Goal: Communication & Community: Answer question/provide support

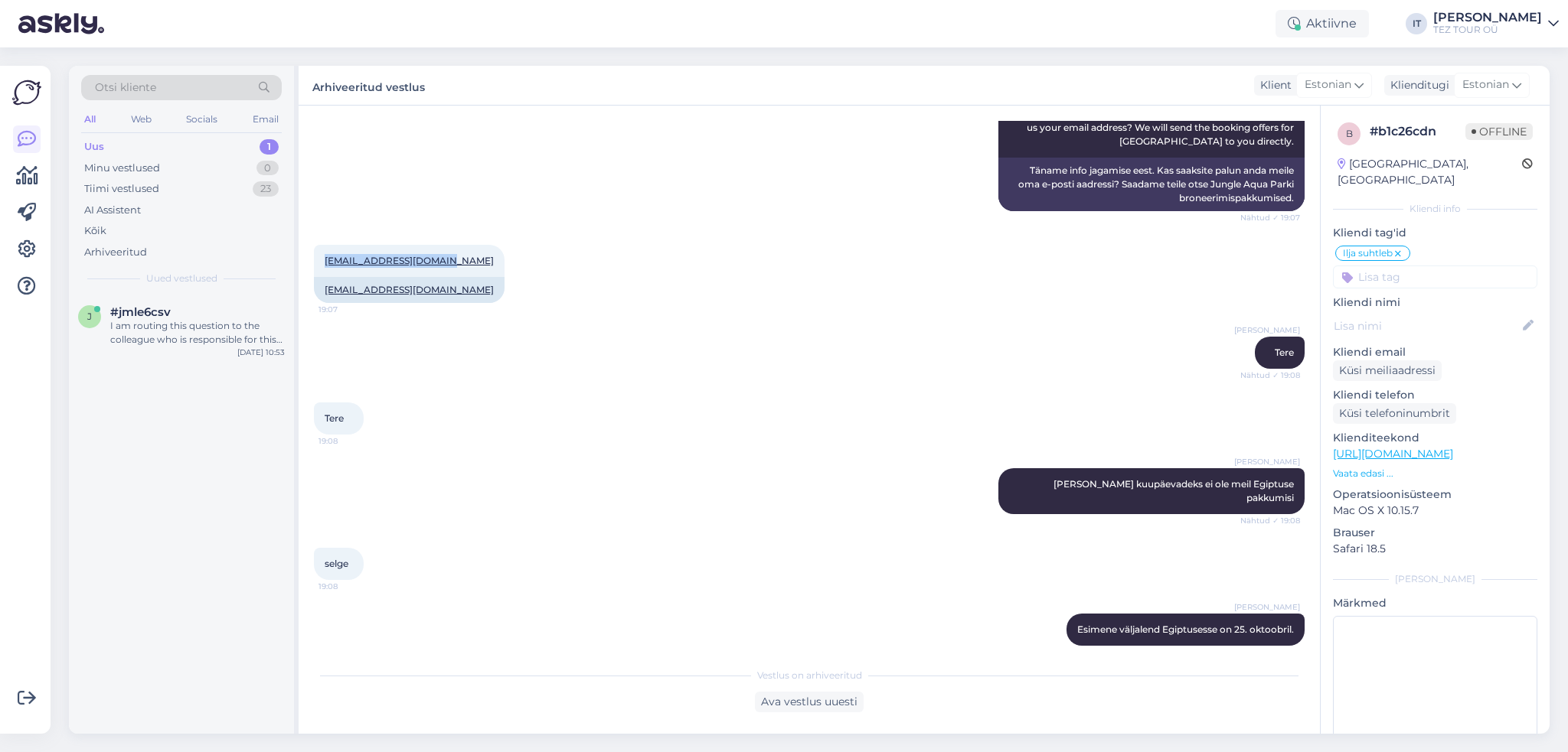
scroll to position [536, 0]
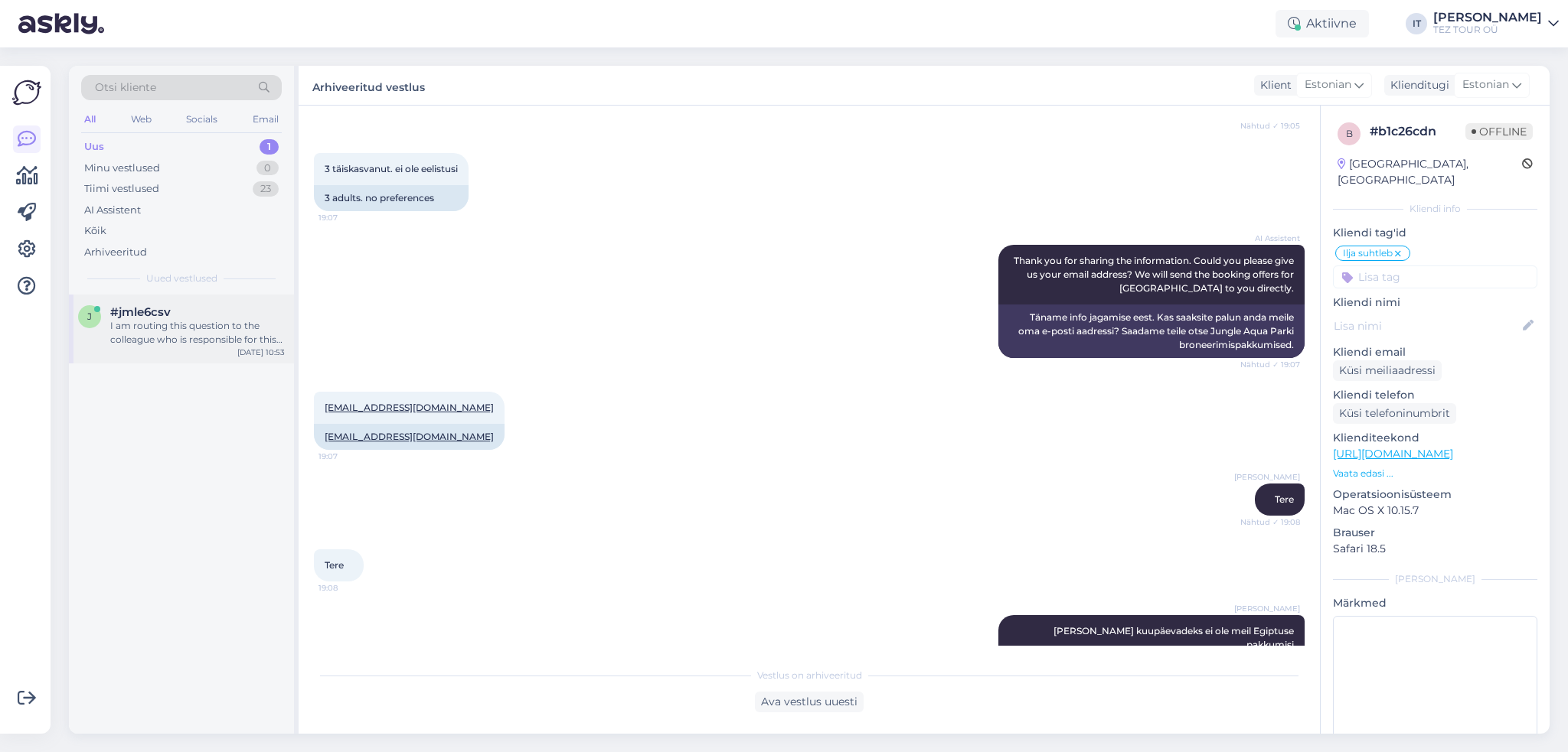
click at [204, 337] on div "I am routing this question to the colleague who is responsible for this topic. …" at bounding box center [197, 333] width 175 height 28
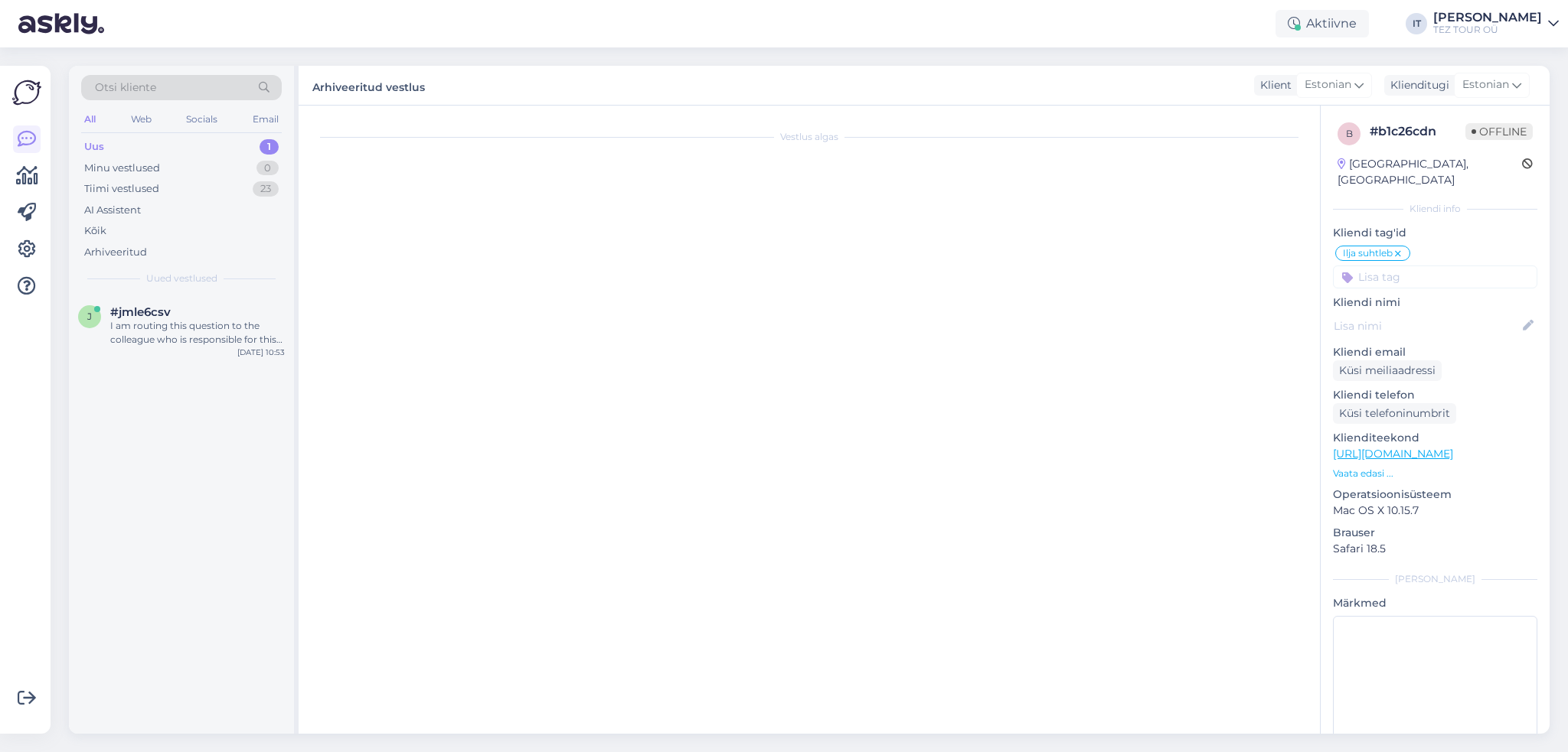
scroll to position [555, 0]
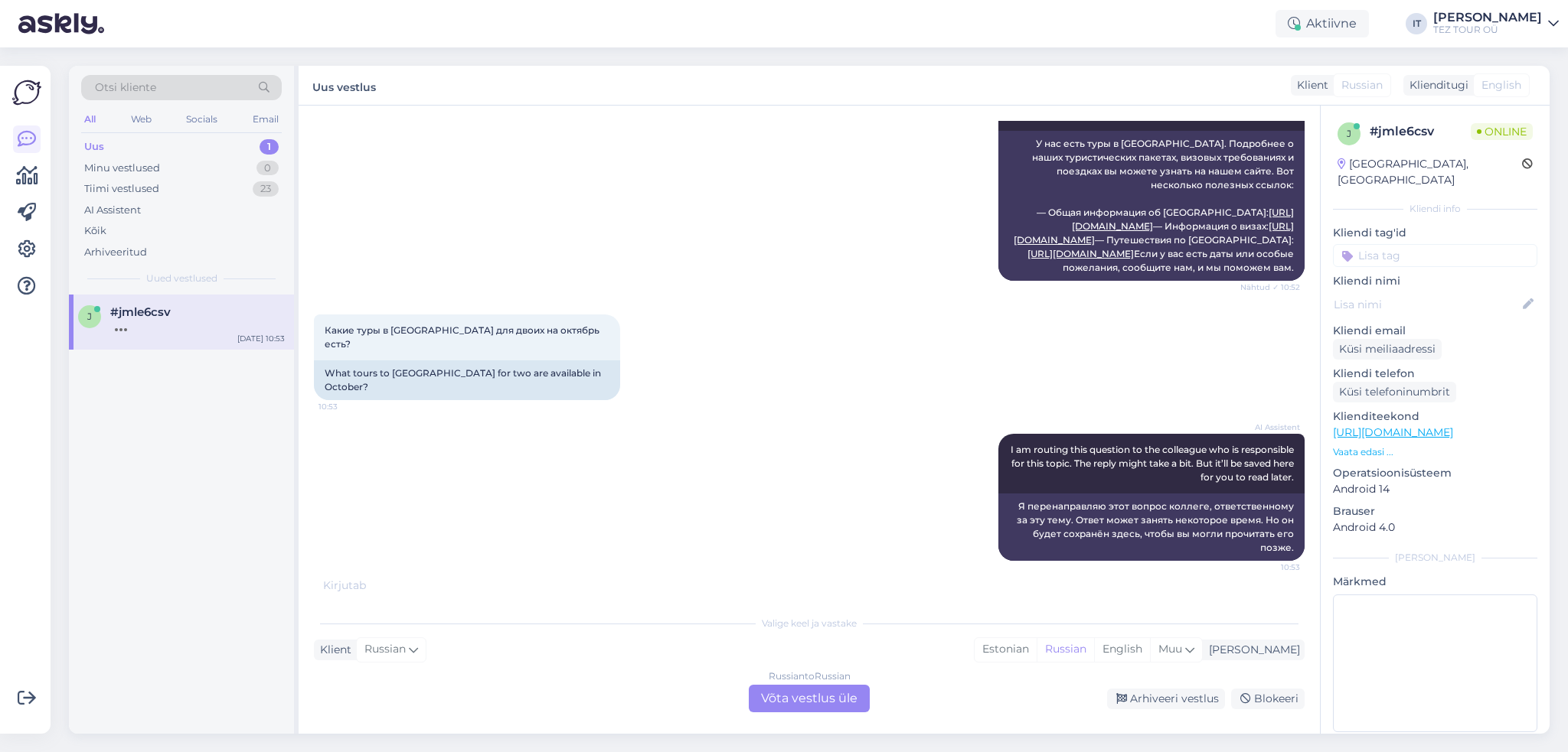
click at [846, 698] on div "Russian to Russian Võta vestlus üle" at bounding box center [808, 698] width 121 height 28
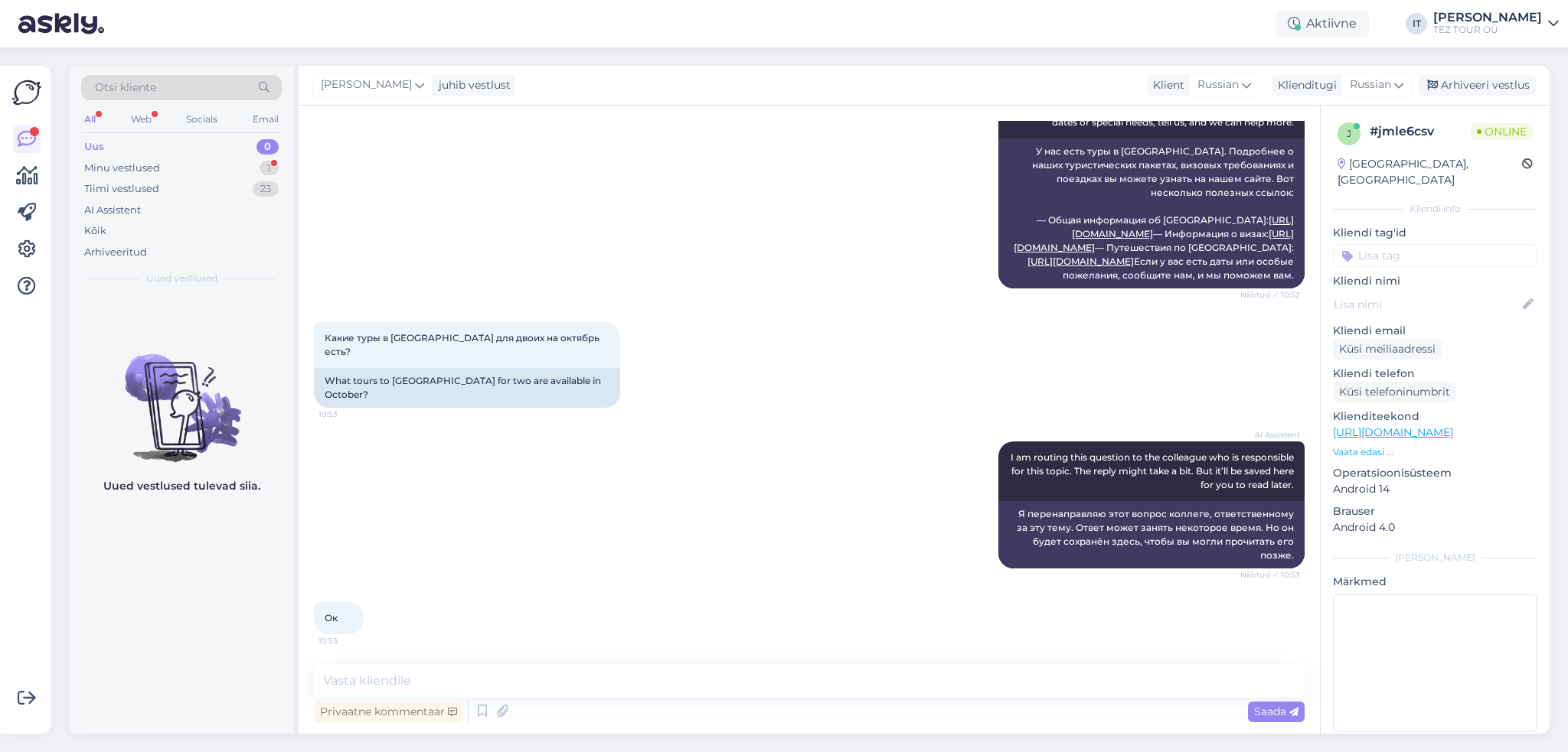
scroll to position [564, 0]
click at [644, 677] on textarea at bounding box center [809, 681] width 991 height 32
type textarea "Здравствуйте"
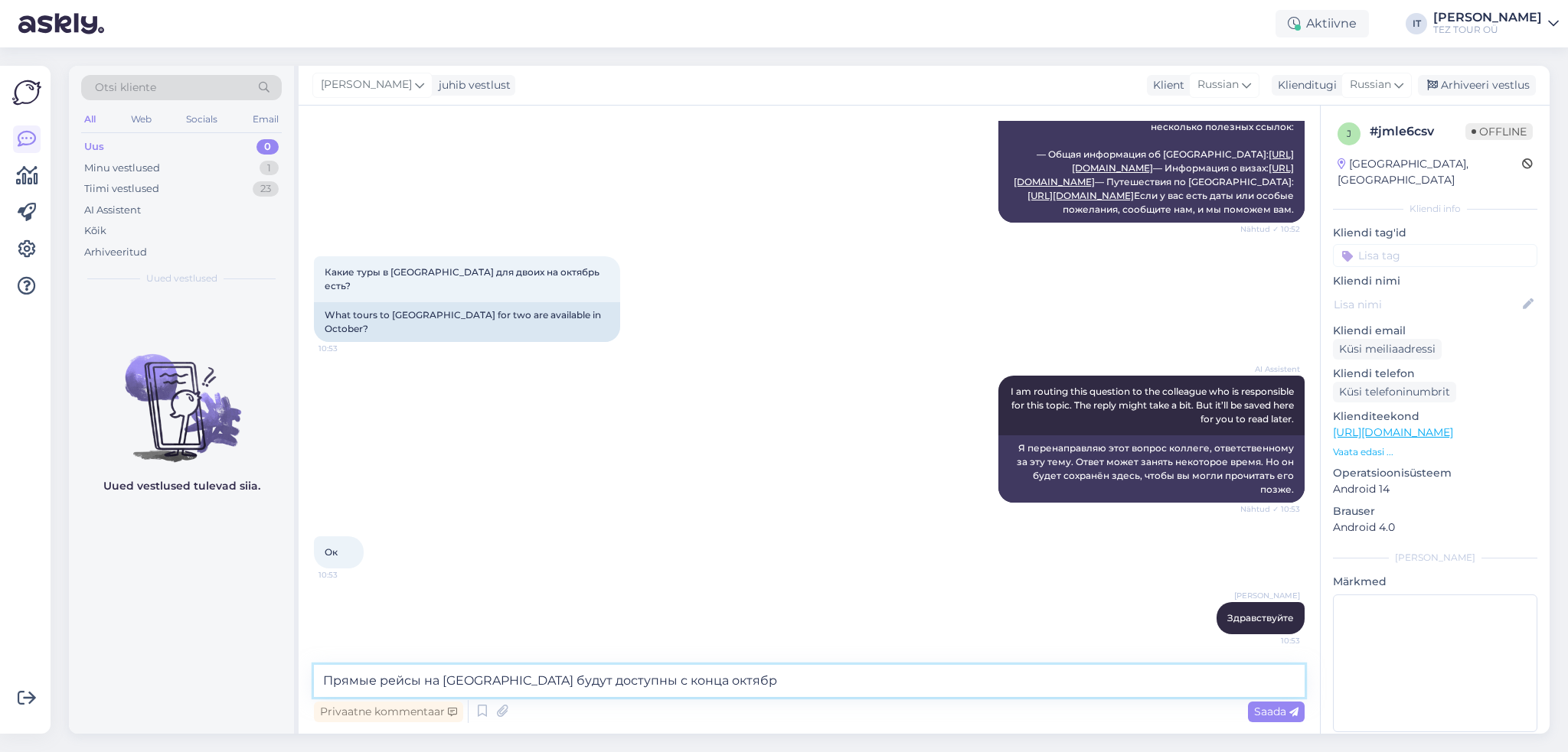
type textarea "Прямые рейсы на [GEOGRAPHIC_DATA] будут доступны с конца октября"
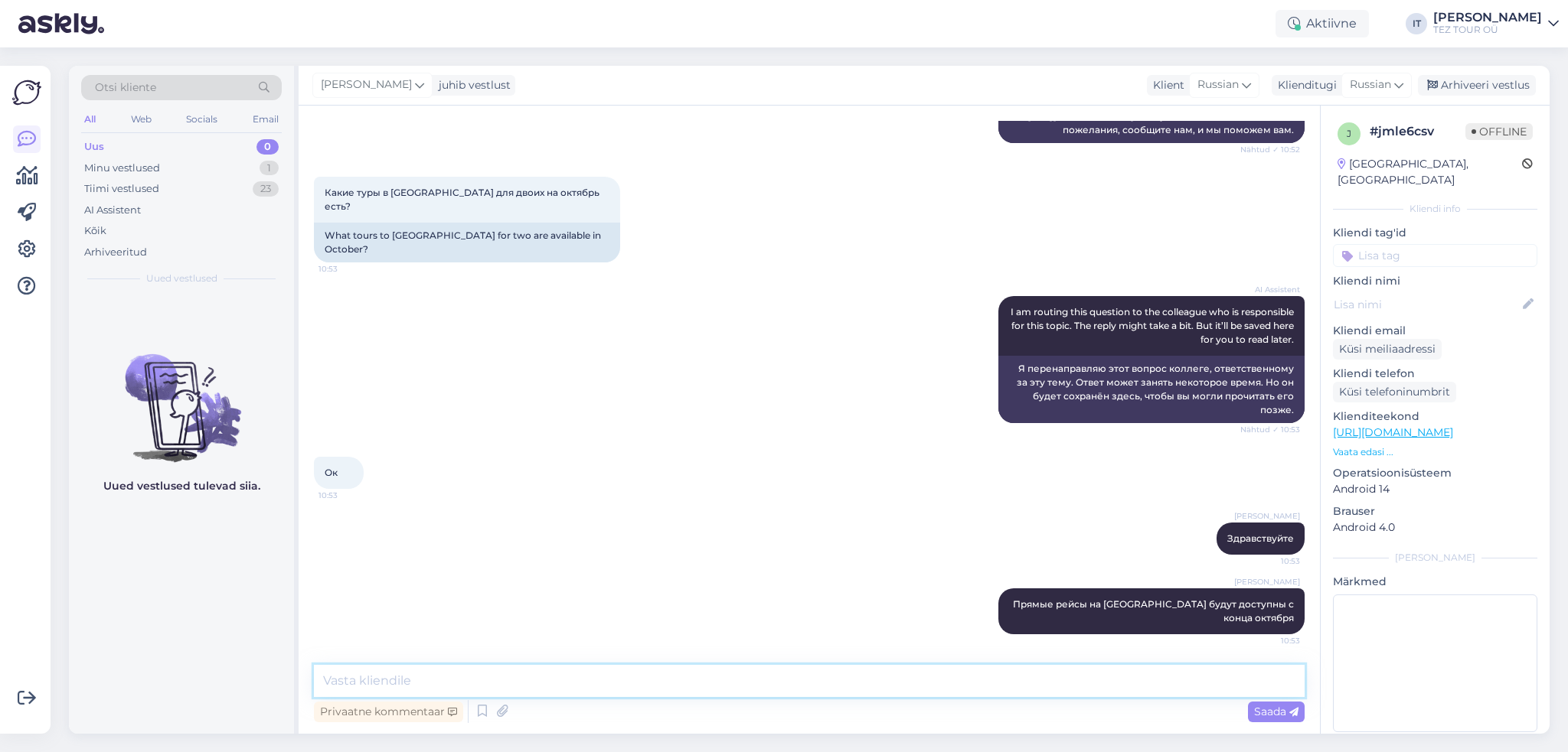
scroll to position [709, 0]
type textarea "П"
type textarea "Б"
type textarea "Пришлите мне Вашу почту и я отправлю Вам предложения)"
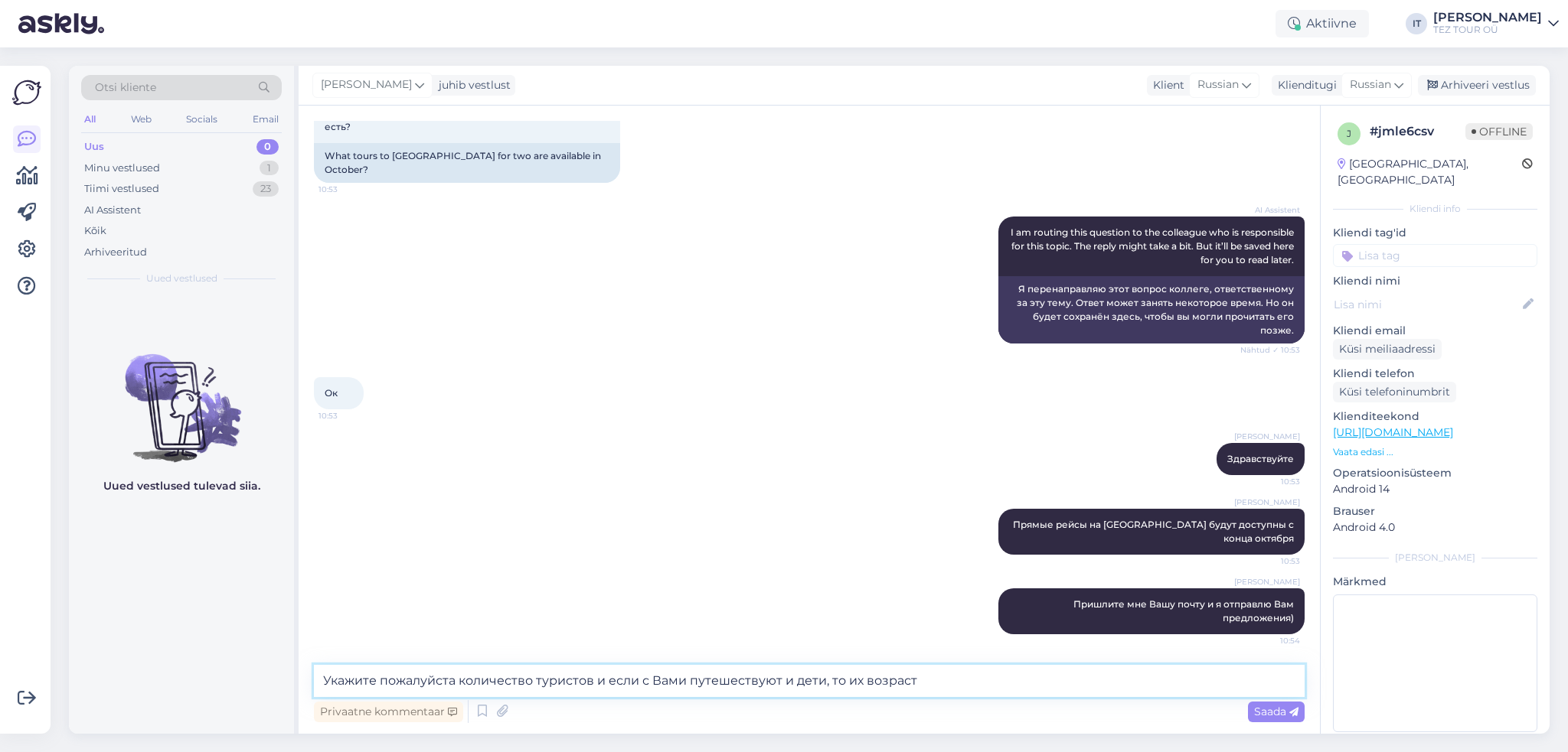
type textarea "Укажите пожалуйста количество туристов и если с Вами путешествуют и дети, то их…"
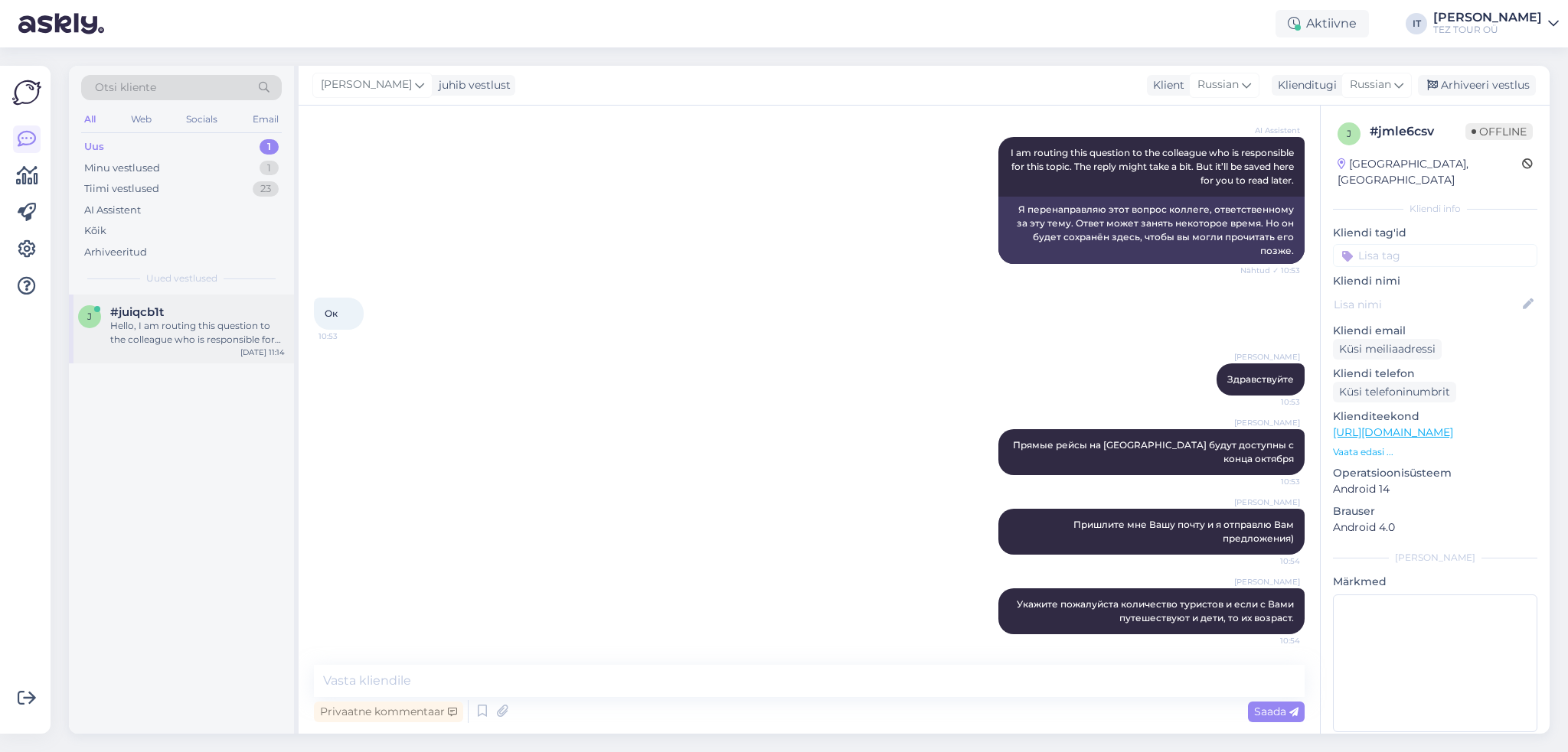
click at [257, 327] on div "Hello, I am routing this question to the colleague who is responsible for this …" at bounding box center [197, 333] width 175 height 28
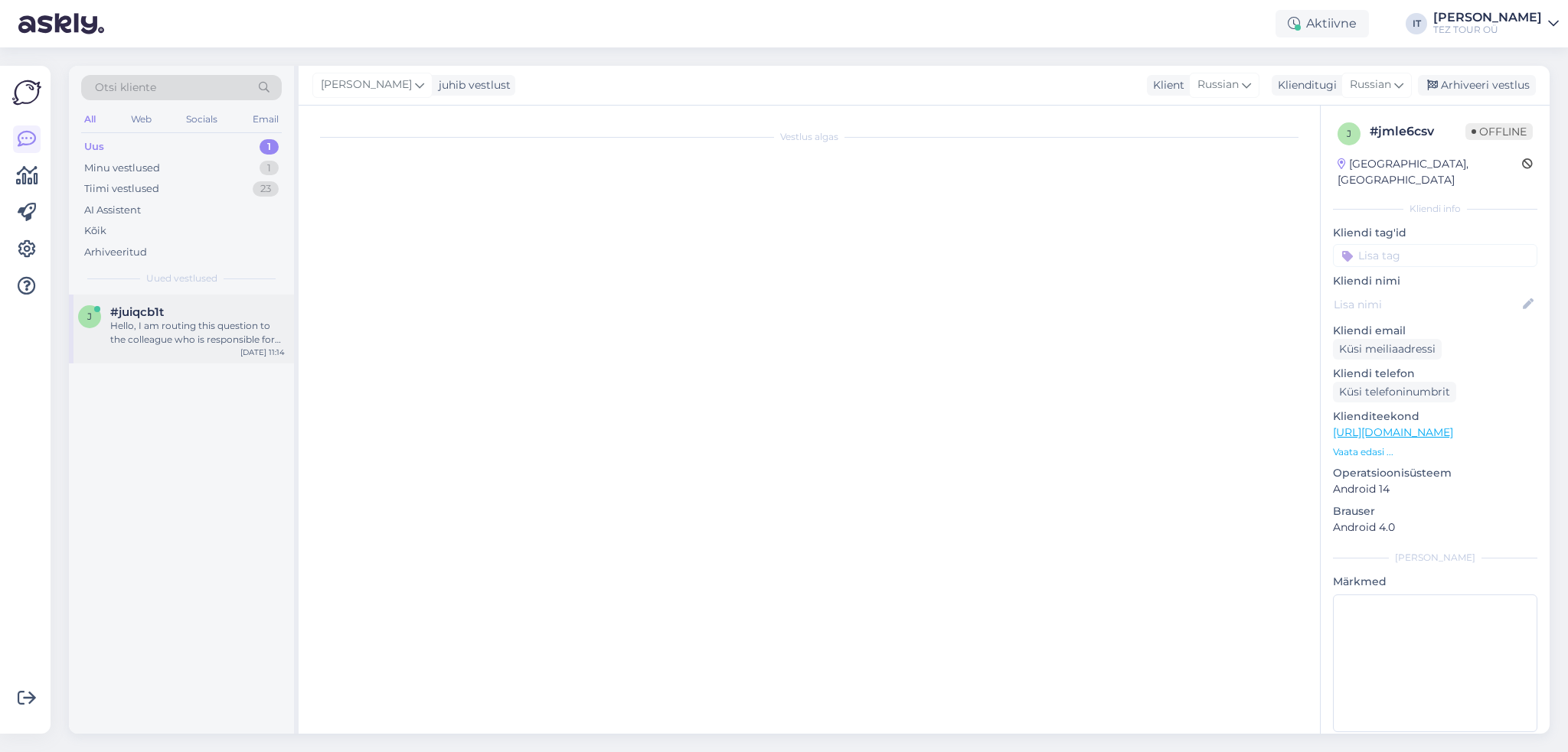
scroll to position [74, 0]
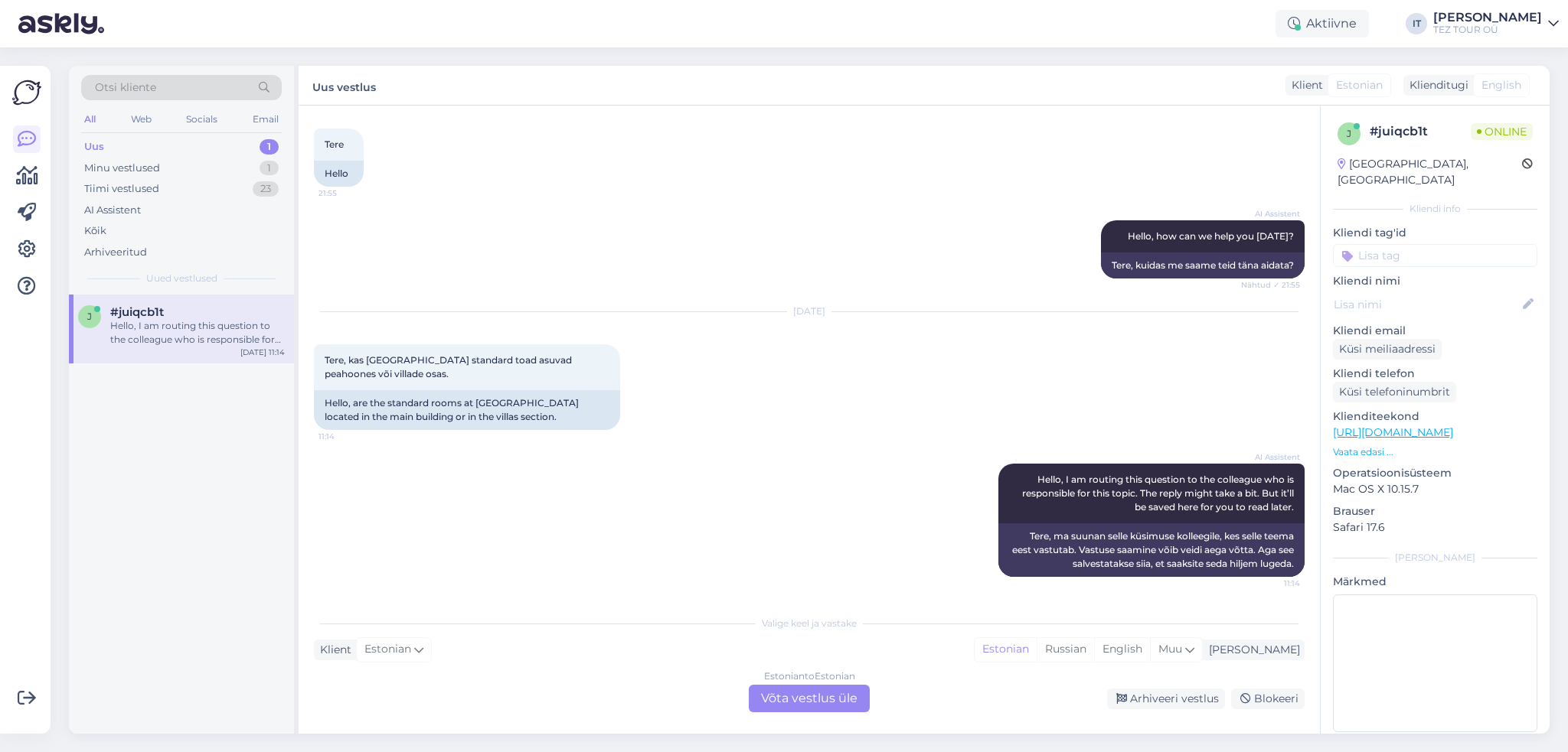
click at [808, 700] on div "Estonian to Estonian Võta vestlus üle" at bounding box center [808, 698] width 121 height 28
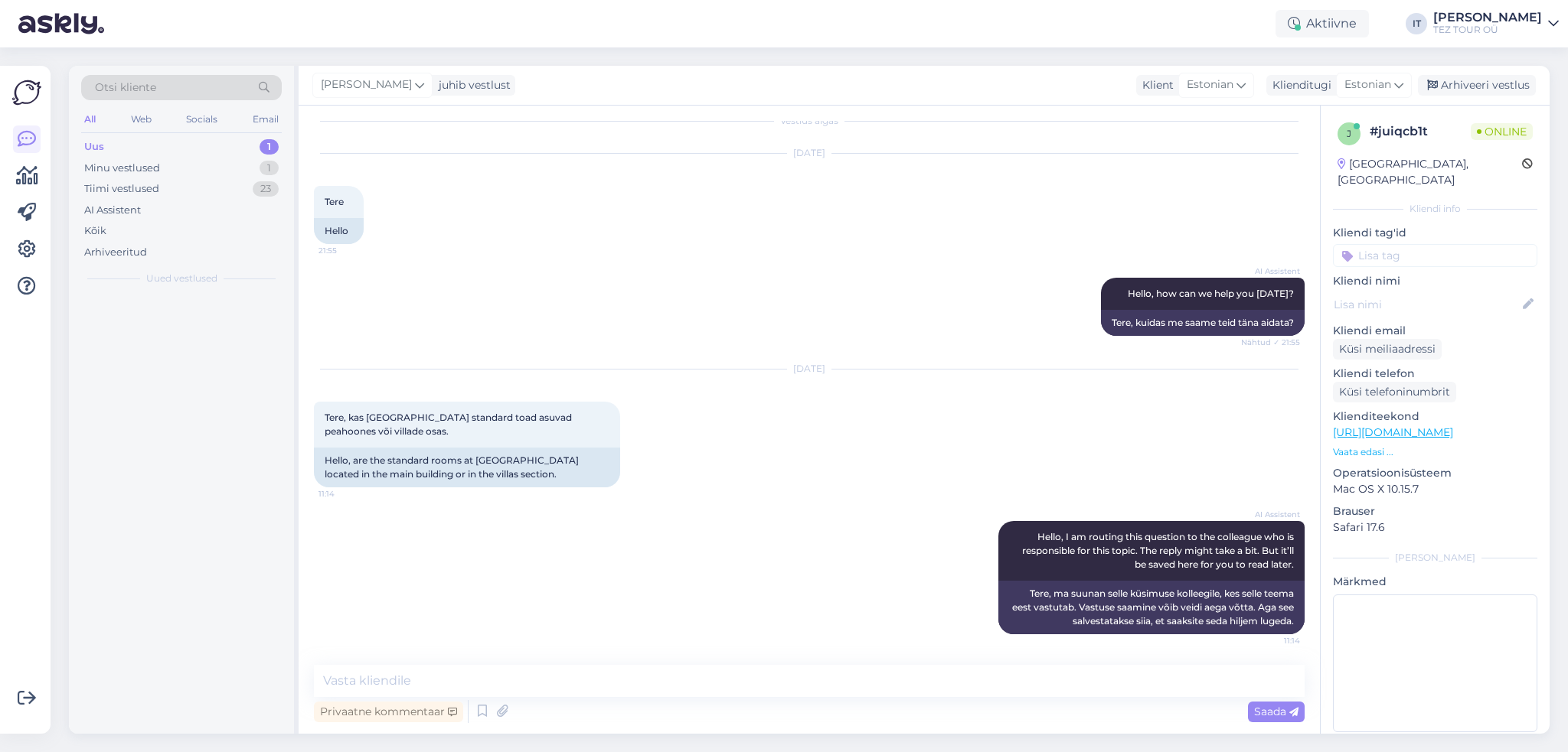
scroll to position [16, 0]
click at [689, 688] on textarea at bounding box center [809, 681] width 991 height 32
type textarea "Tere"
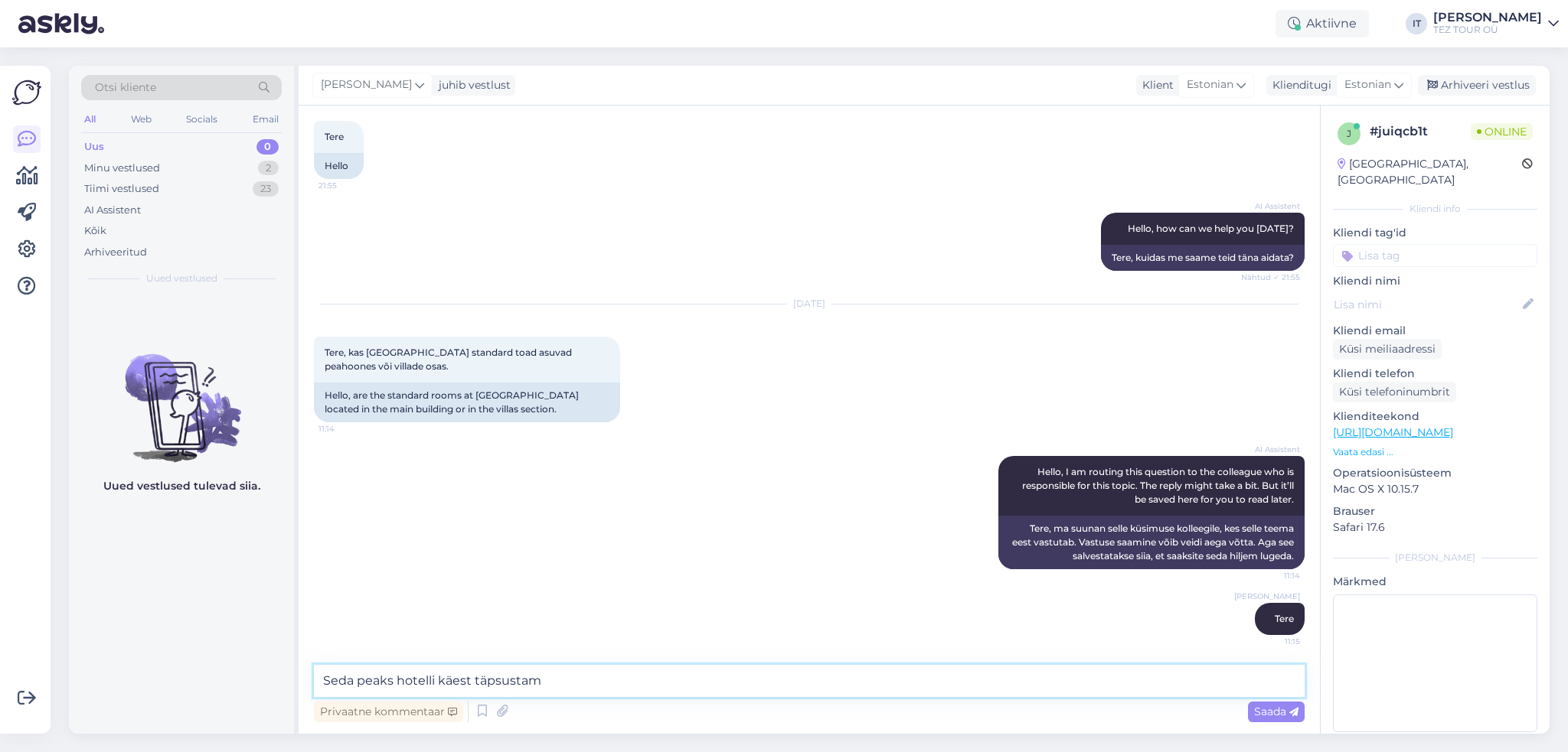
type textarea "Seda peaks hotelli käest täpsustama"
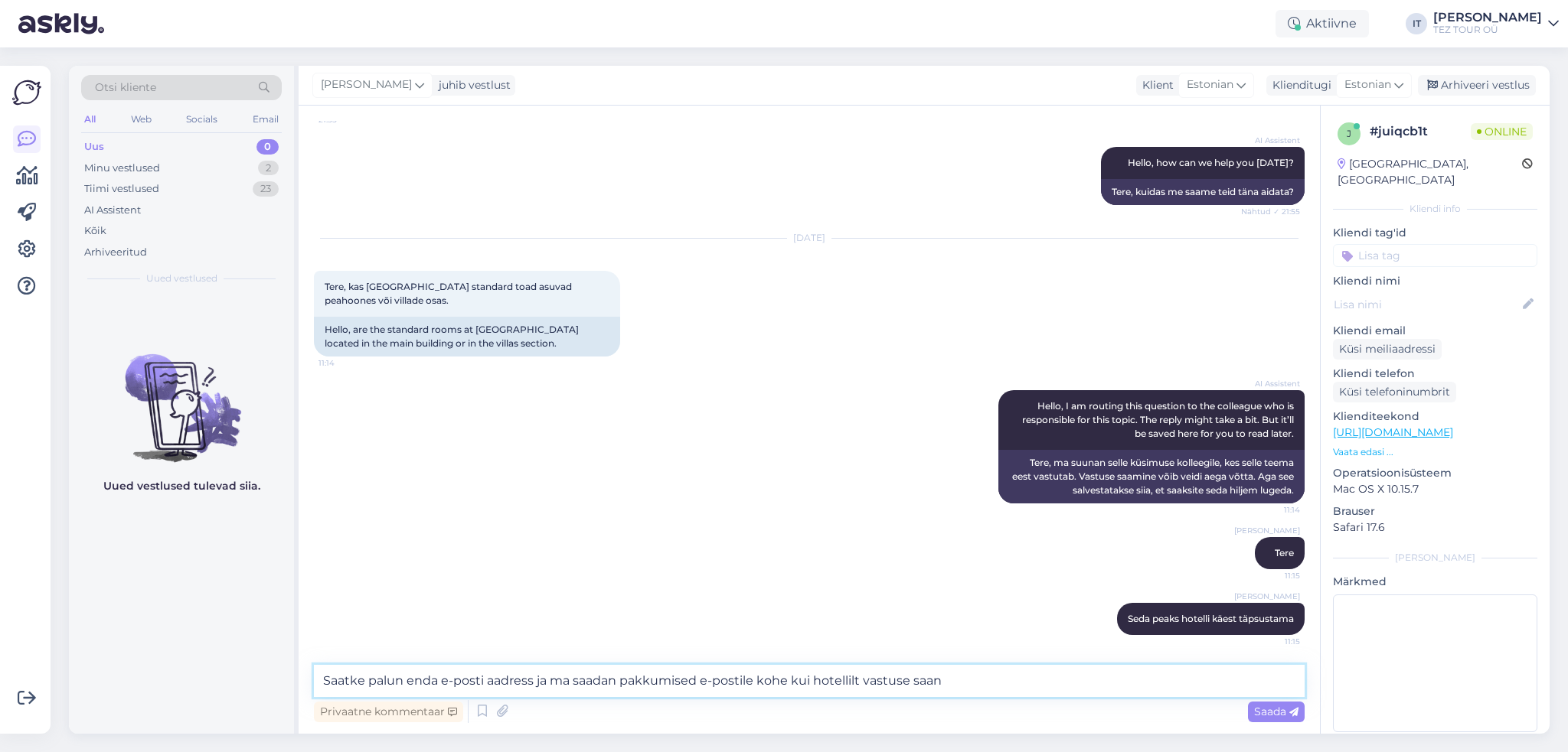
type textarea "Saatke palun enda e-posti aadress ja ma saadan pakkumised e-postile kohe kui ho…"
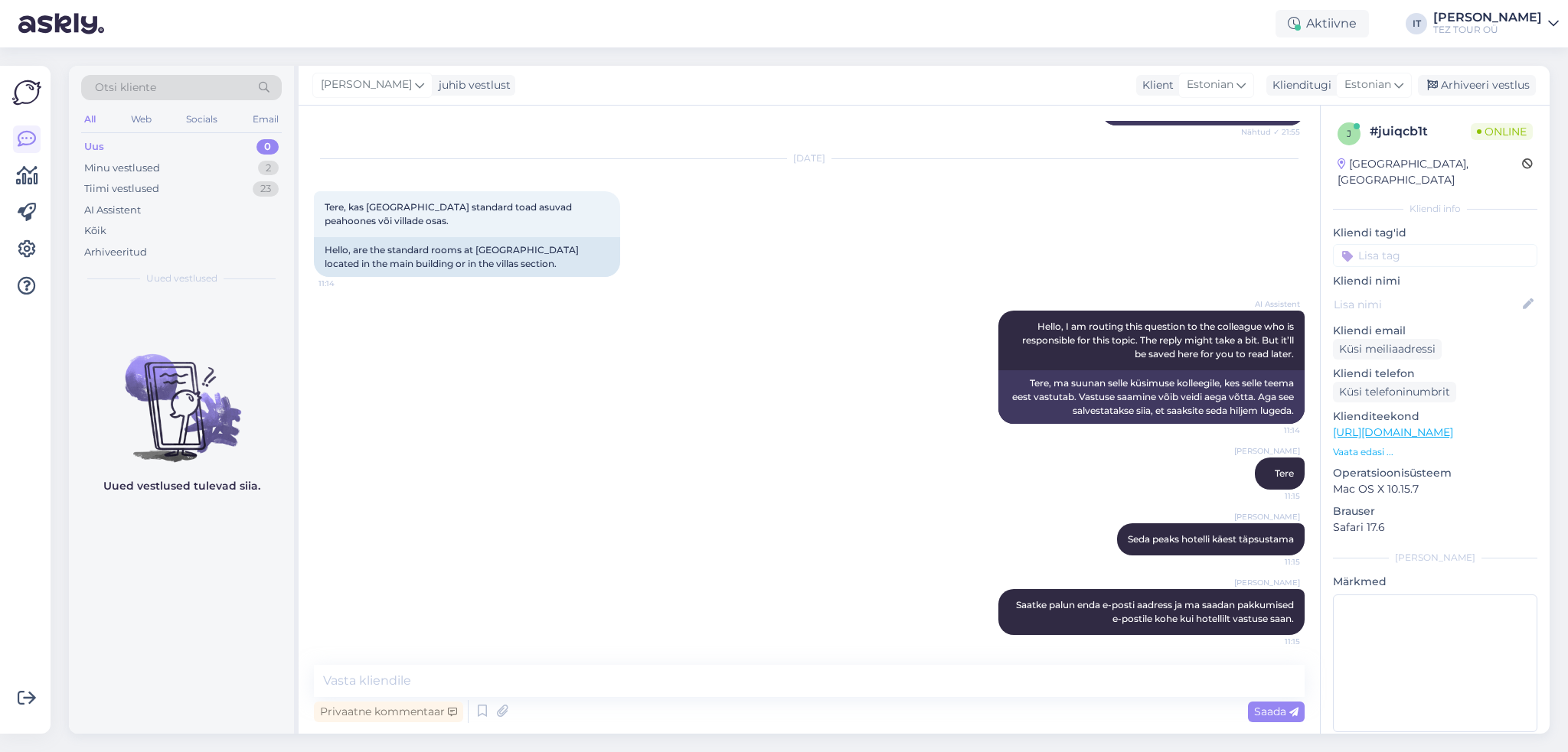
click at [1470, 244] on input at bounding box center [1434, 255] width 204 height 23
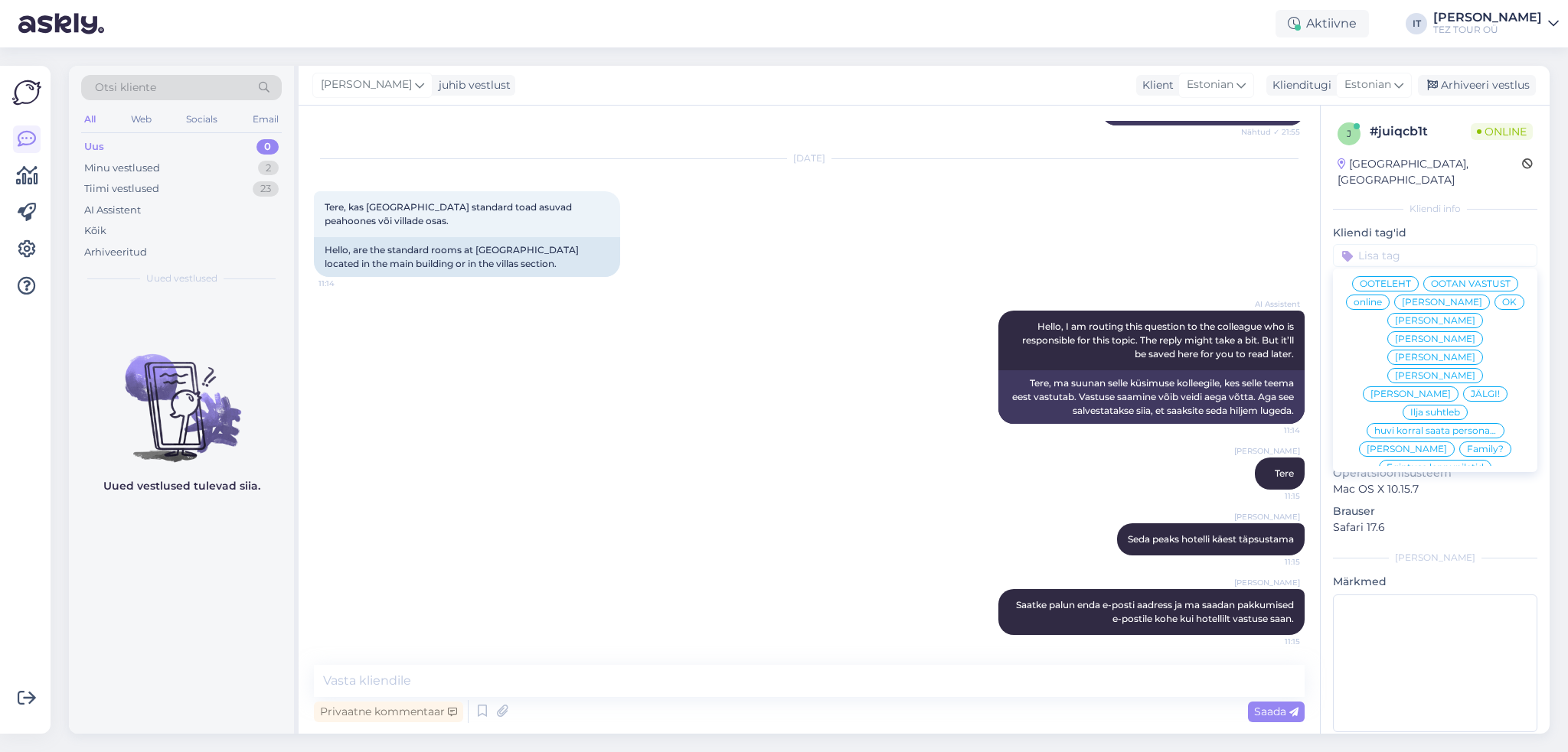
scroll to position [77, 0]
click at [1421, 385] on span "Ilja suhtleb" at bounding box center [1435, 385] width 50 height 9
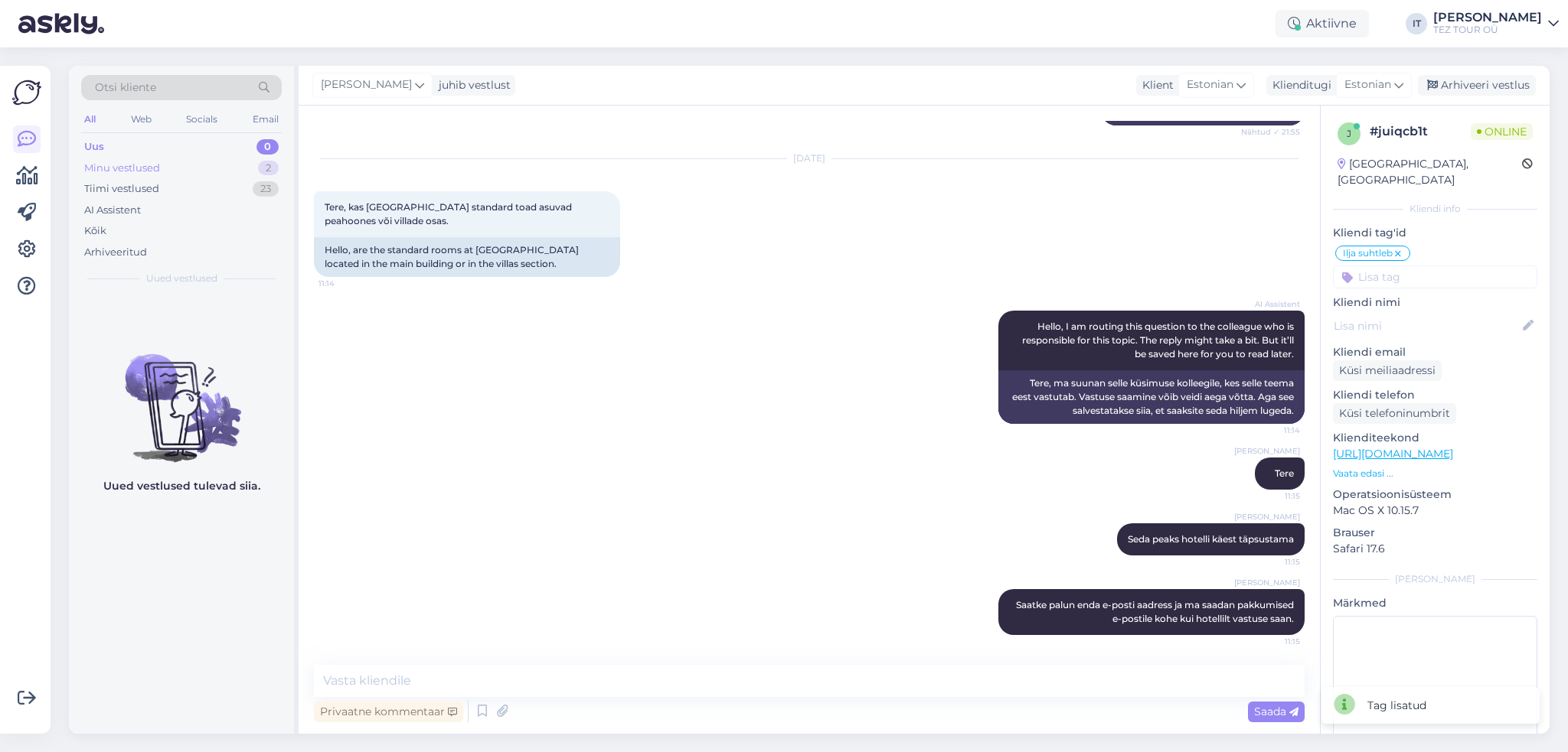
click at [172, 166] on div "Minu vestlused 2" at bounding box center [181, 168] width 201 height 21
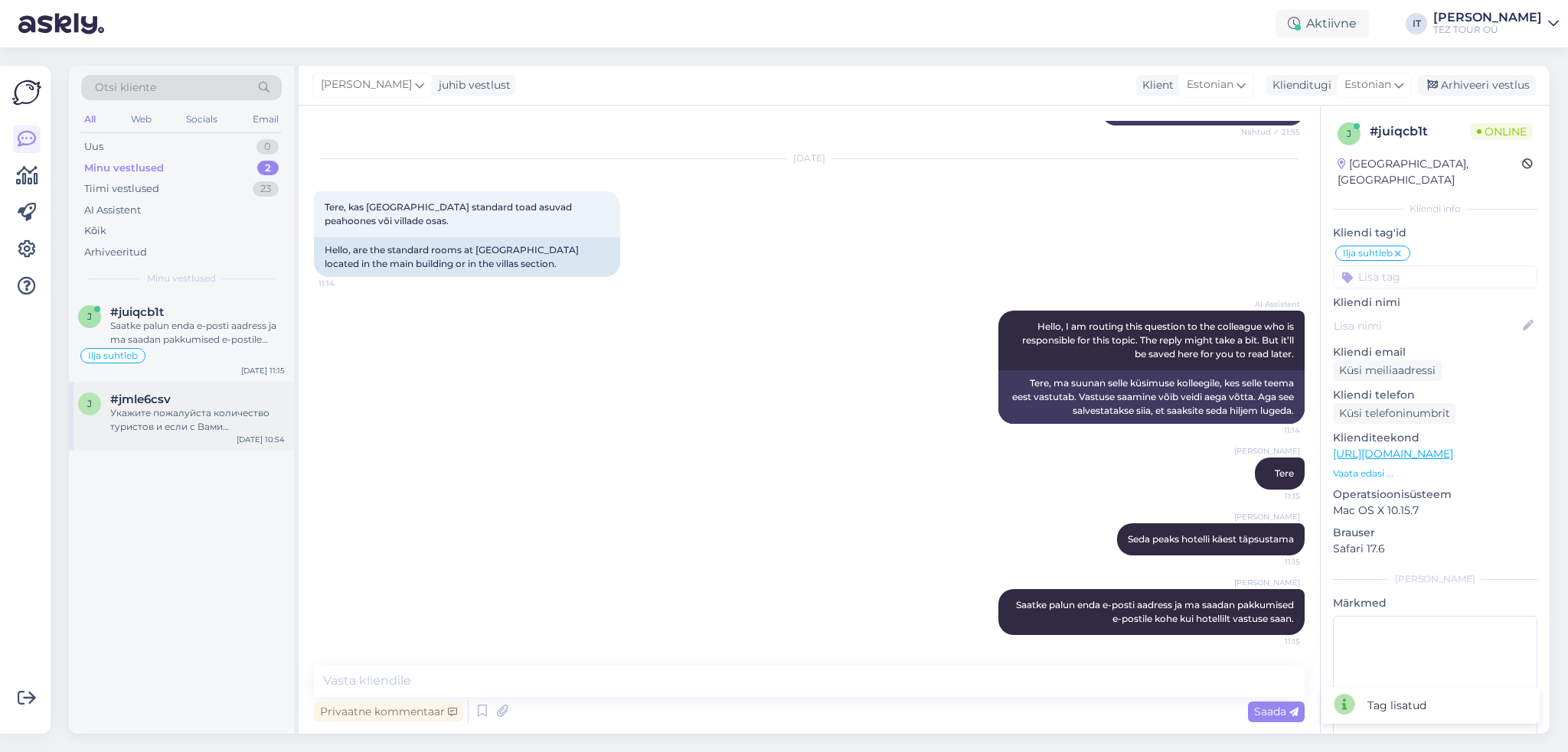
click at [208, 424] on div "Укажите пожалуйста количество туристов и если с Вами путешествуют и дети, то их…" at bounding box center [197, 420] width 175 height 28
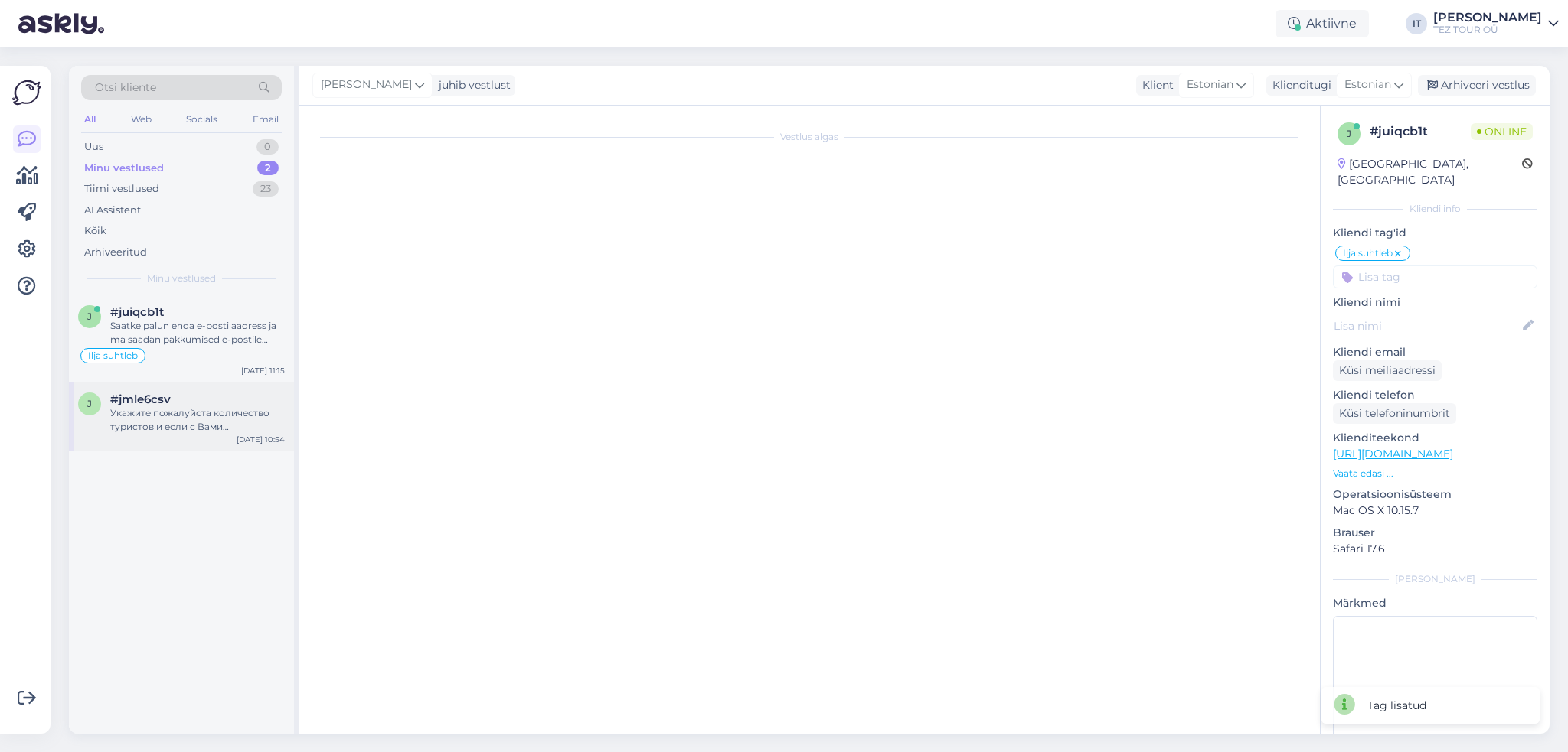
scroll to position [867, 0]
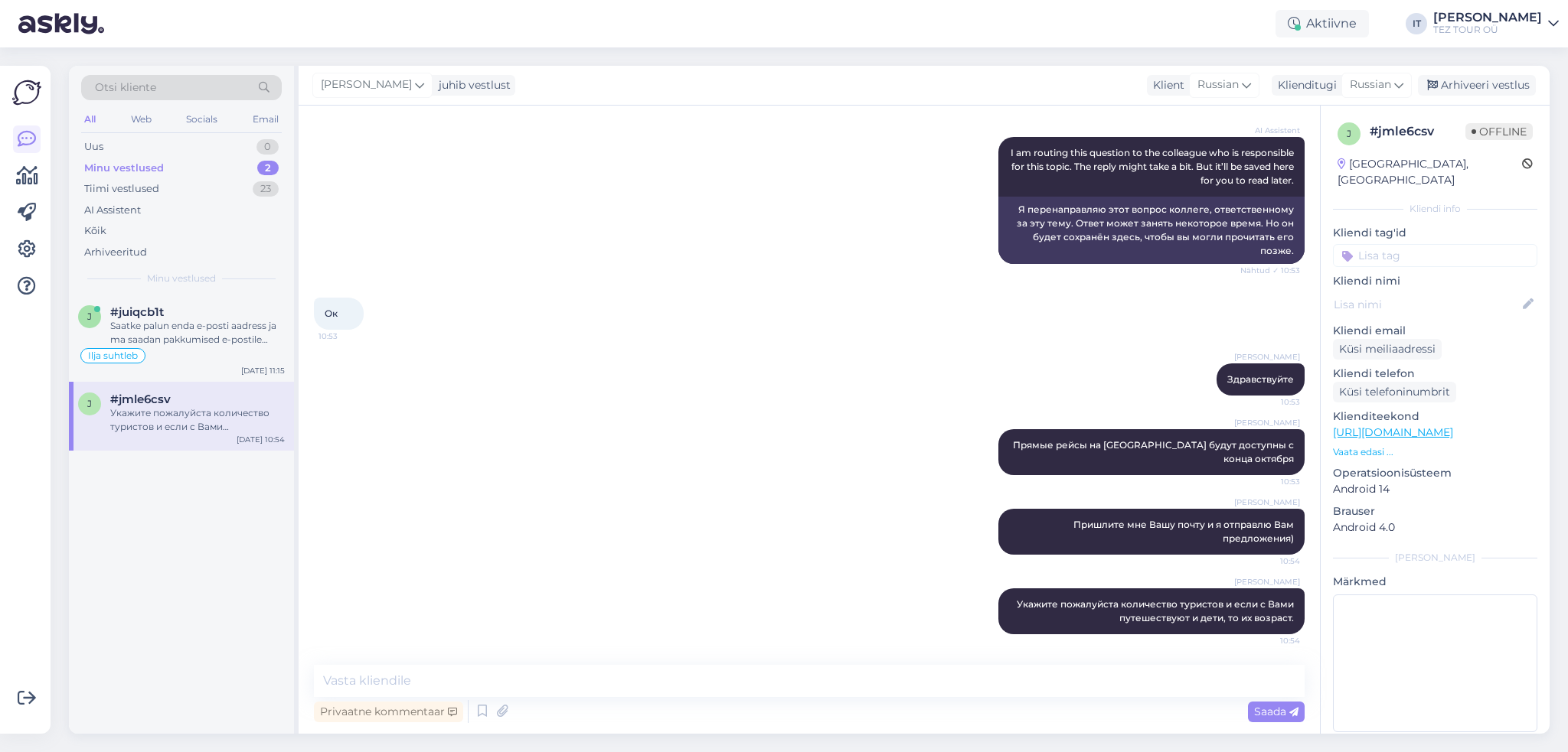
click at [1429, 244] on input at bounding box center [1434, 255] width 204 height 23
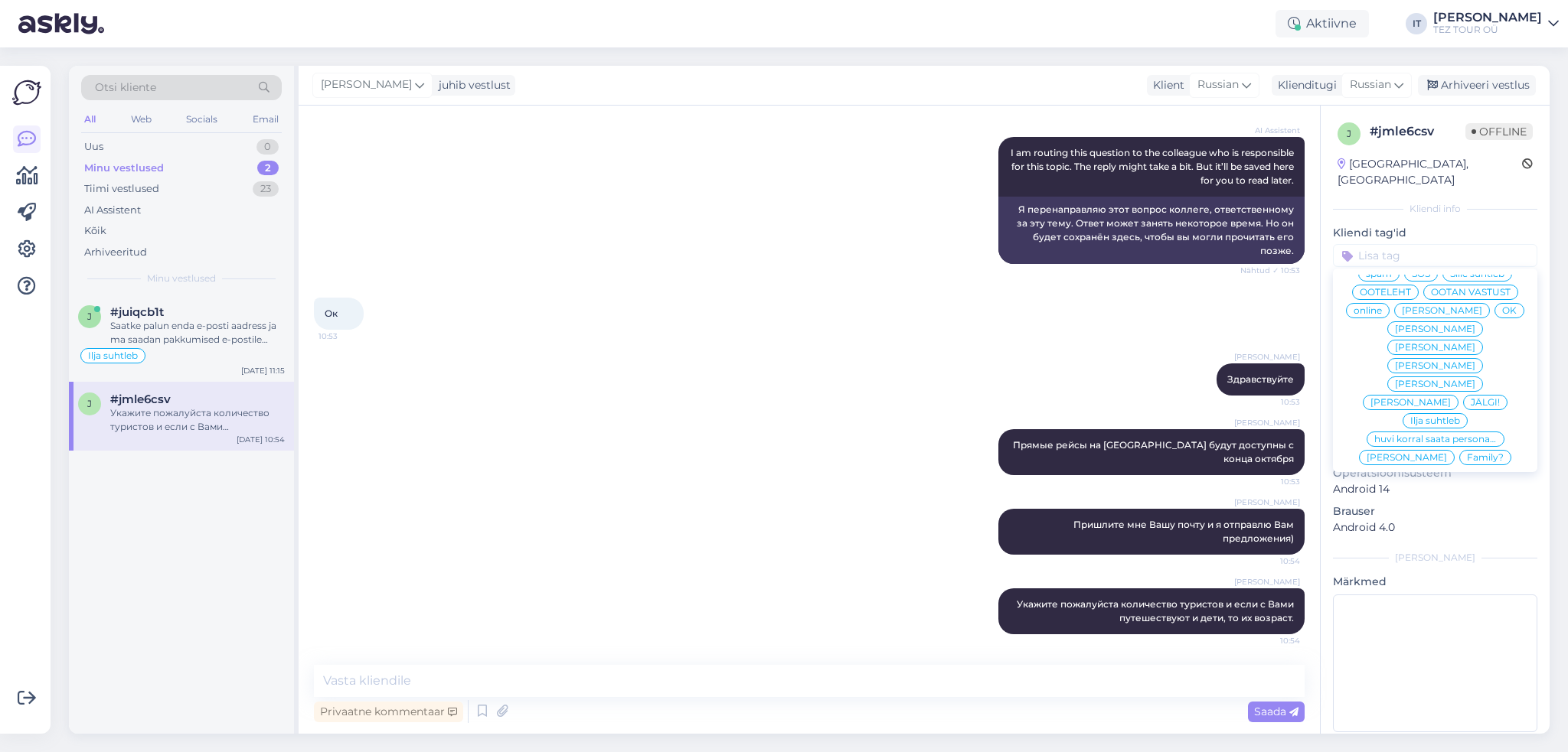
scroll to position [77, 0]
click at [1416, 383] on span "Ilja suhtleb" at bounding box center [1435, 385] width 50 height 9
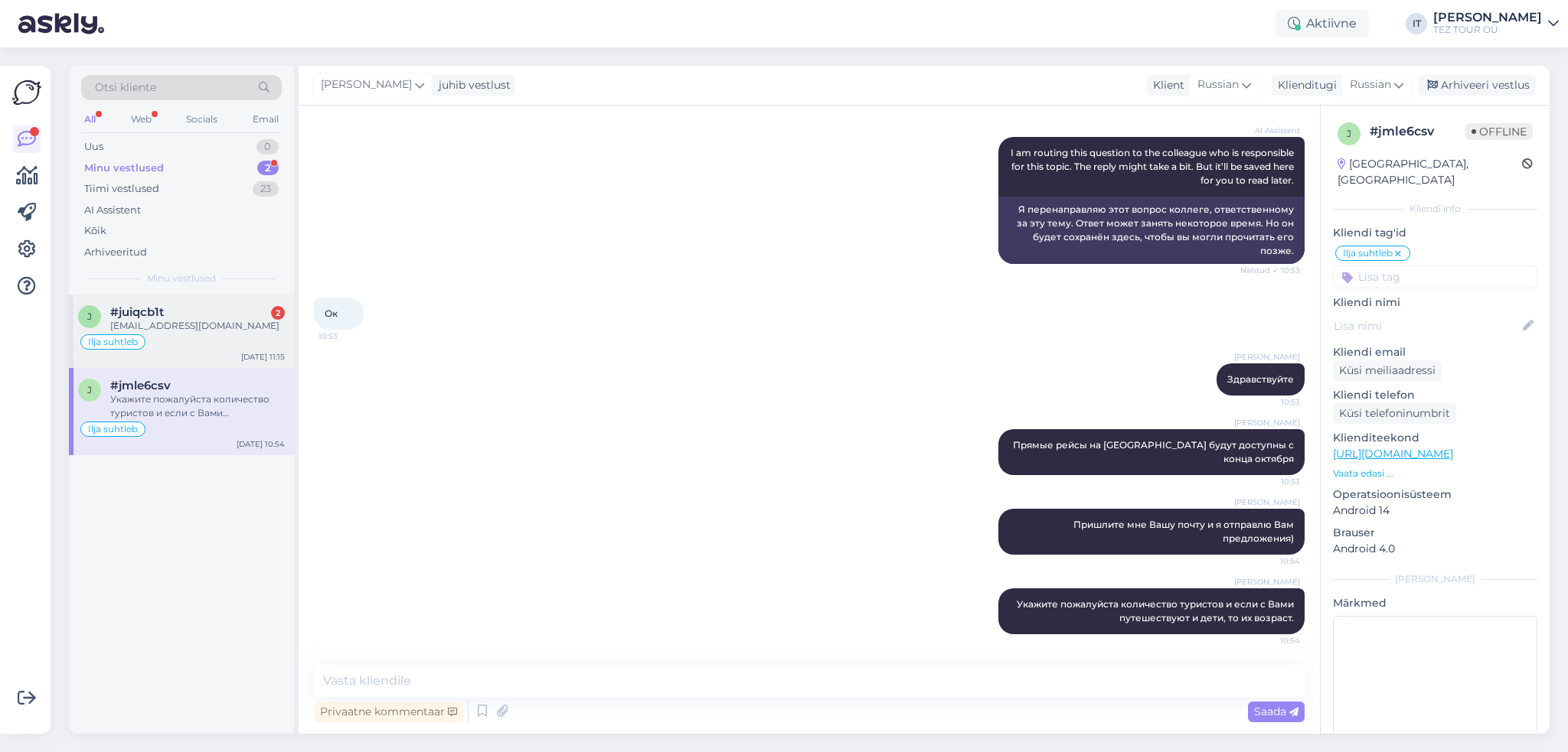
click at [165, 319] on div "[EMAIL_ADDRESS][DOMAIN_NAME]" at bounding box center [197, 325] width 175 height 14
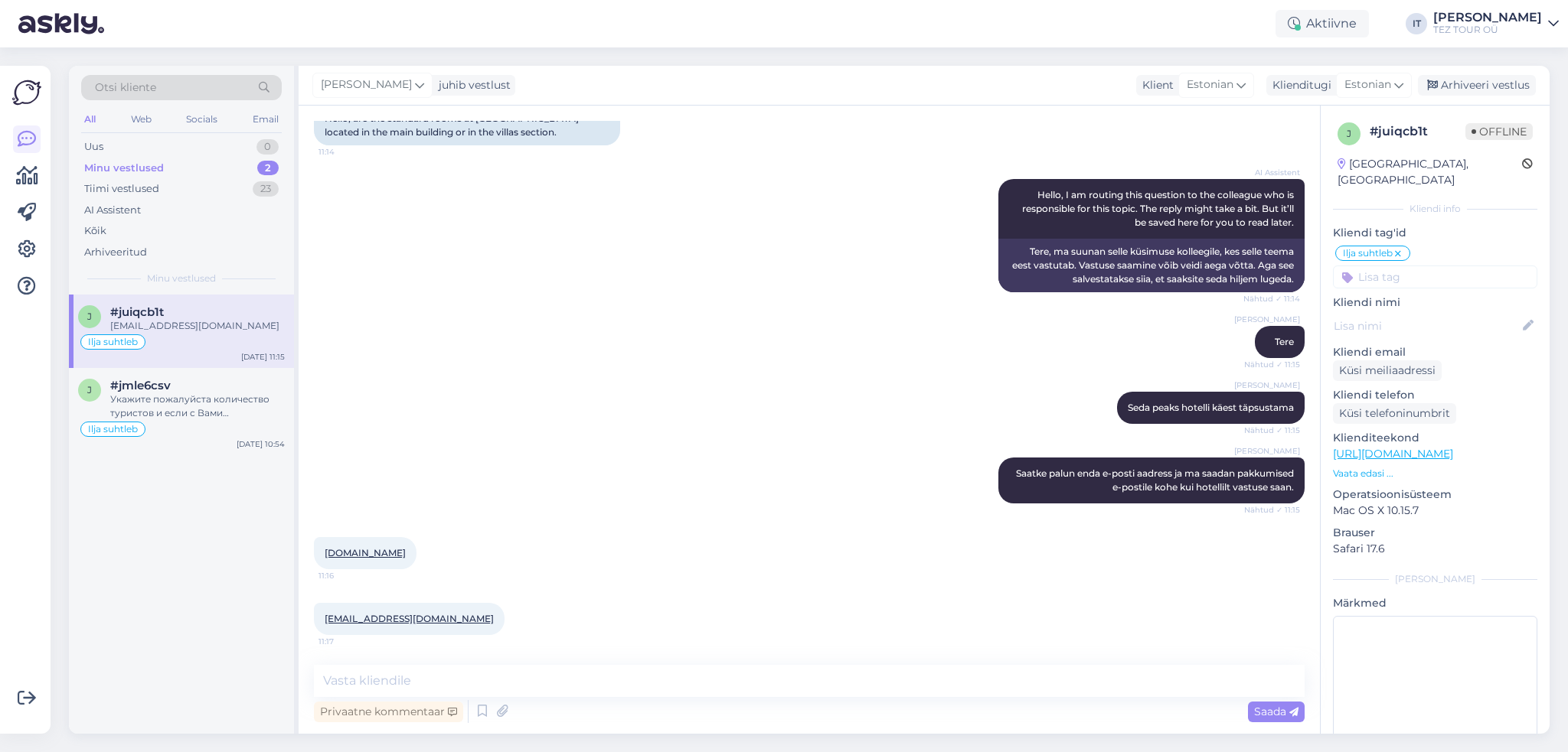
click at [457, 618] on div "[EMAIL_ADDRESS][DOMAIN_NAME] 11:17" at bounding box center [409, 619] width 190 height 32
click at [597, 685] on textarea at bounding box center [809, 681] width 991 height 32
drag, startPoint x: 457, startPoint y: 621, endPoint x: 317, endPoint y: 621, distance: 140.0
click at [317, 621] on div "[EMAIL_ADDRESS][DOMAIN_NAME] 11:17" at bounding box center [409, 619] width 190 height 32
copy link "[EMAIL_ADDRESS][DOMAIN_NAME]"
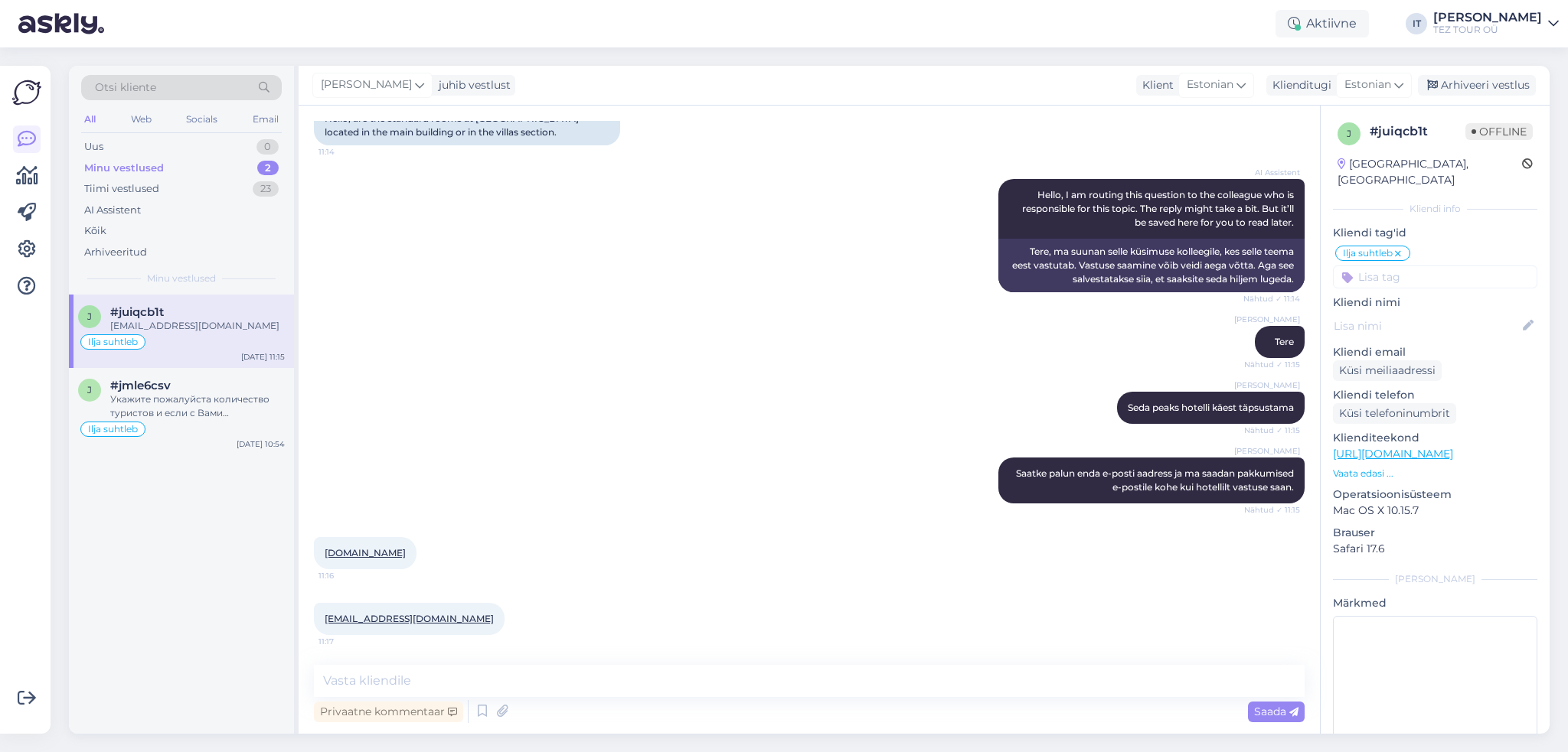
drag, startPoint x: 909, startPoint y: 675, endPoint x: 847, endPoint y: 167, distance: 511.8
click at [986, 213] on div at bounding box center [991, 236] width 14 height 114
